Goal: Navigation & Orientation: Go to known website

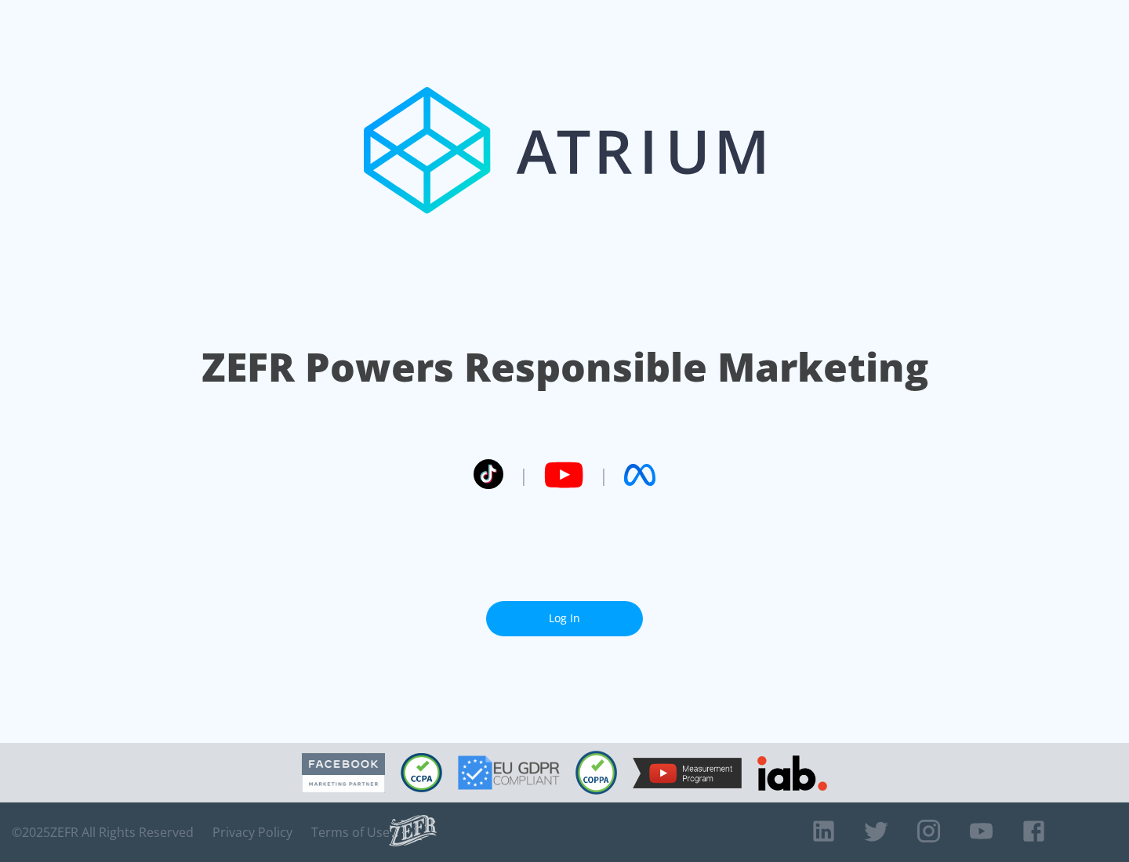
click at [564, 618] on link "Log In" at bounding box center [564, 618] width 157 height 35
